Goal: Task Accomplishment & Management: Use online tool/utility

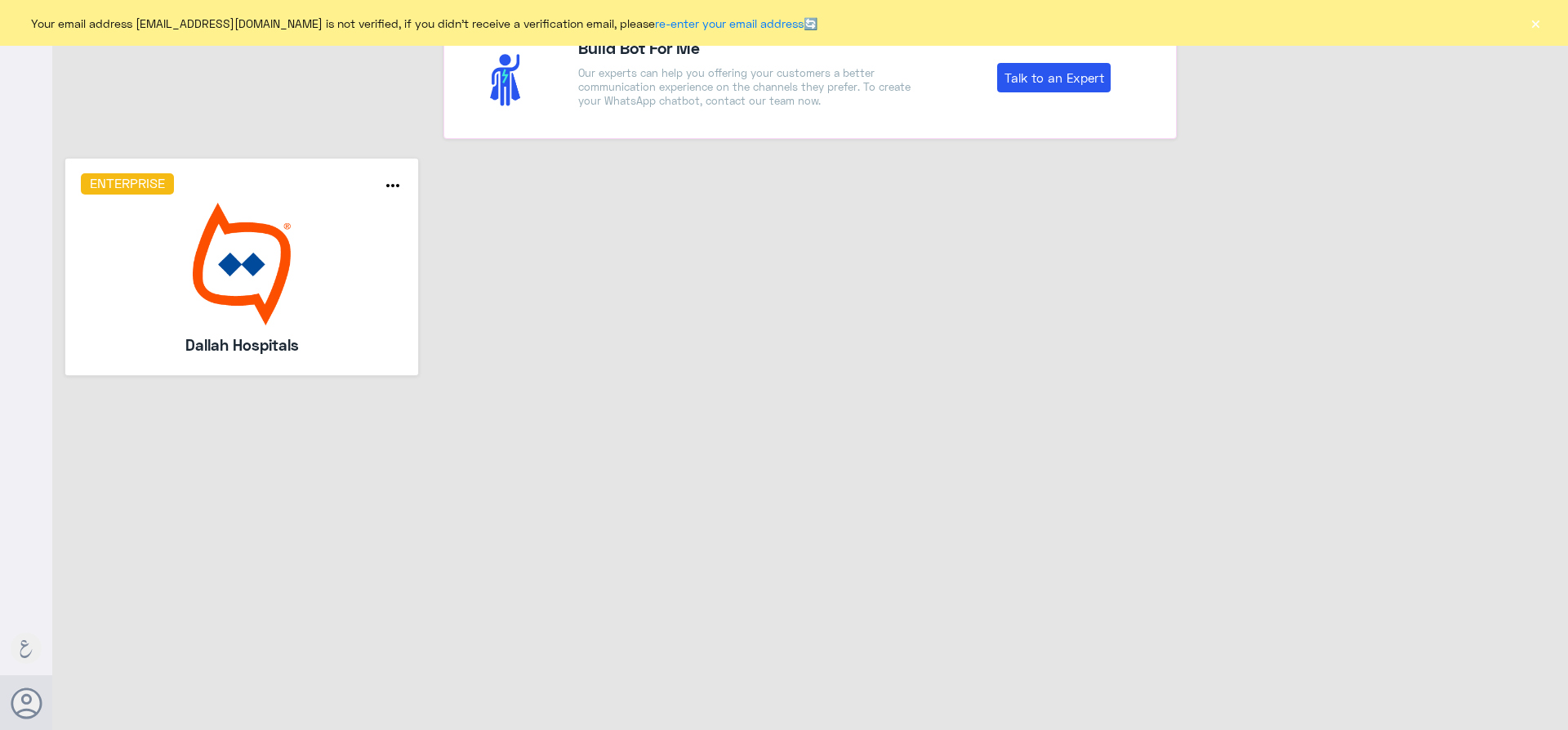
click at [185, 308] on img at bounding box center [242, 263] width 323 height 122
